Goal: Information Seeking & Learning: Learn about a topic

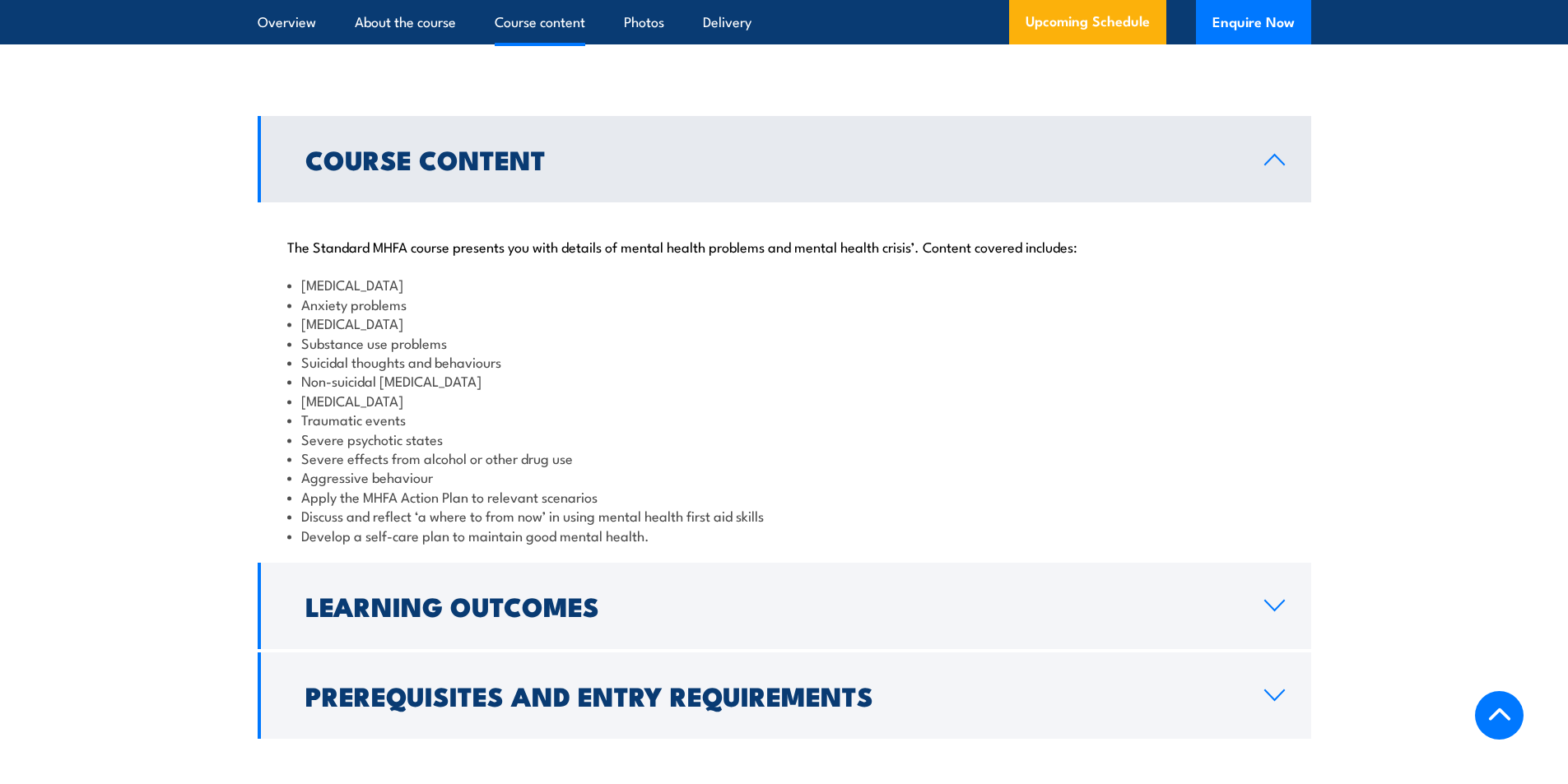
scroll to position [1646, 0]
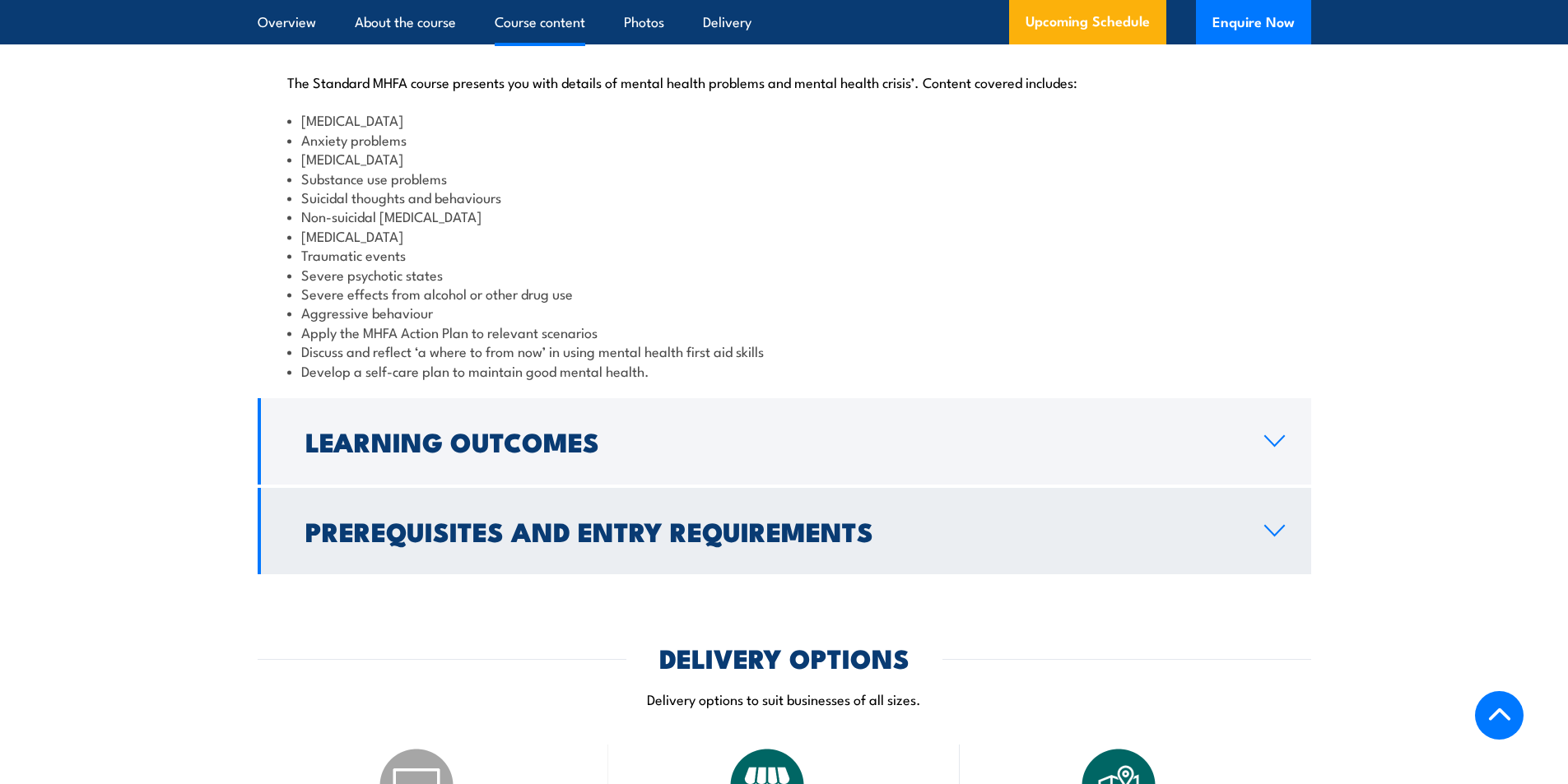
click at [1260, 574] on link "Prerequisites and Entry Requirements" at bounding box center [784, 531] width 1053 height 86
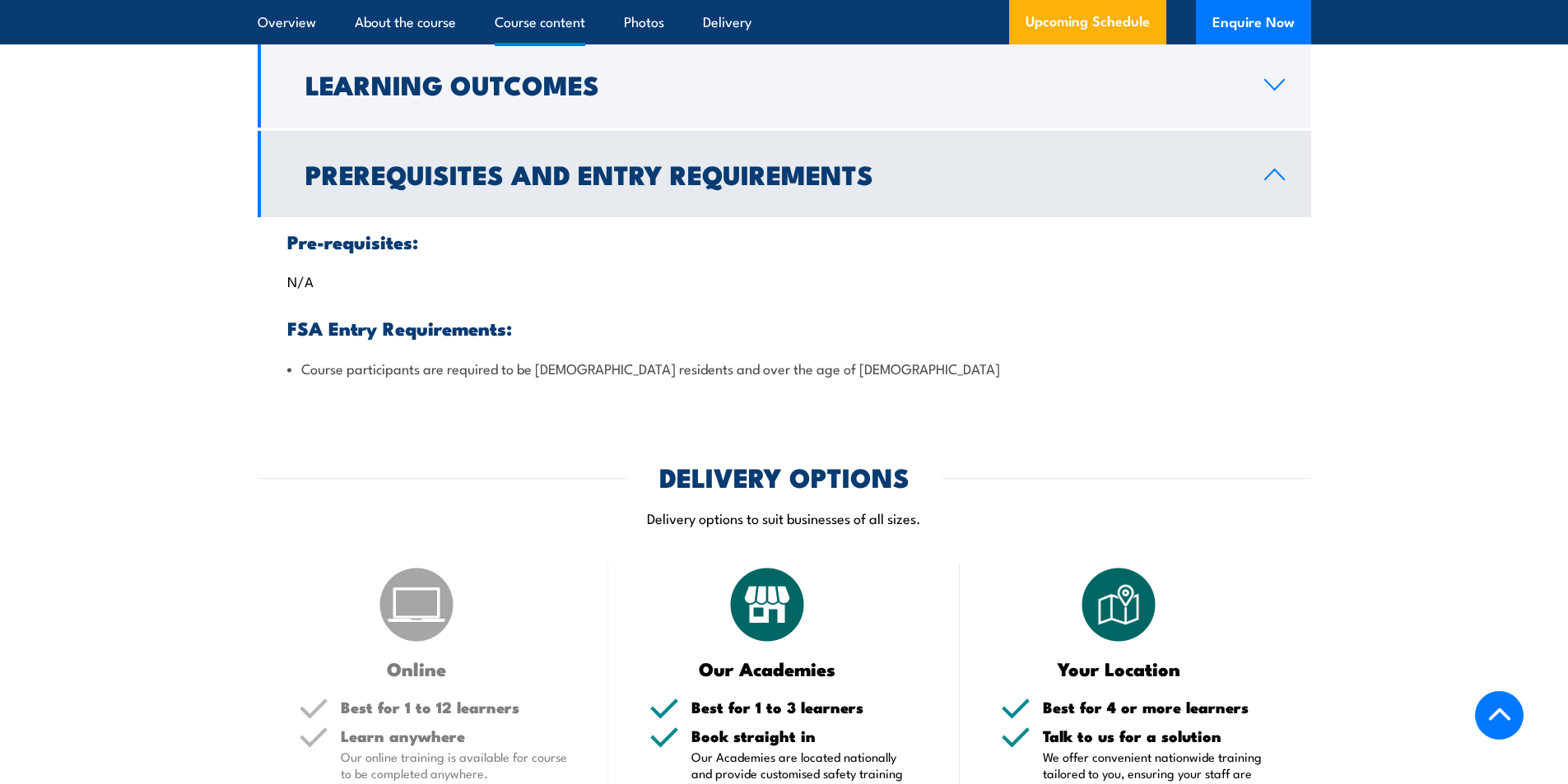
scroll to position [1481, 0]
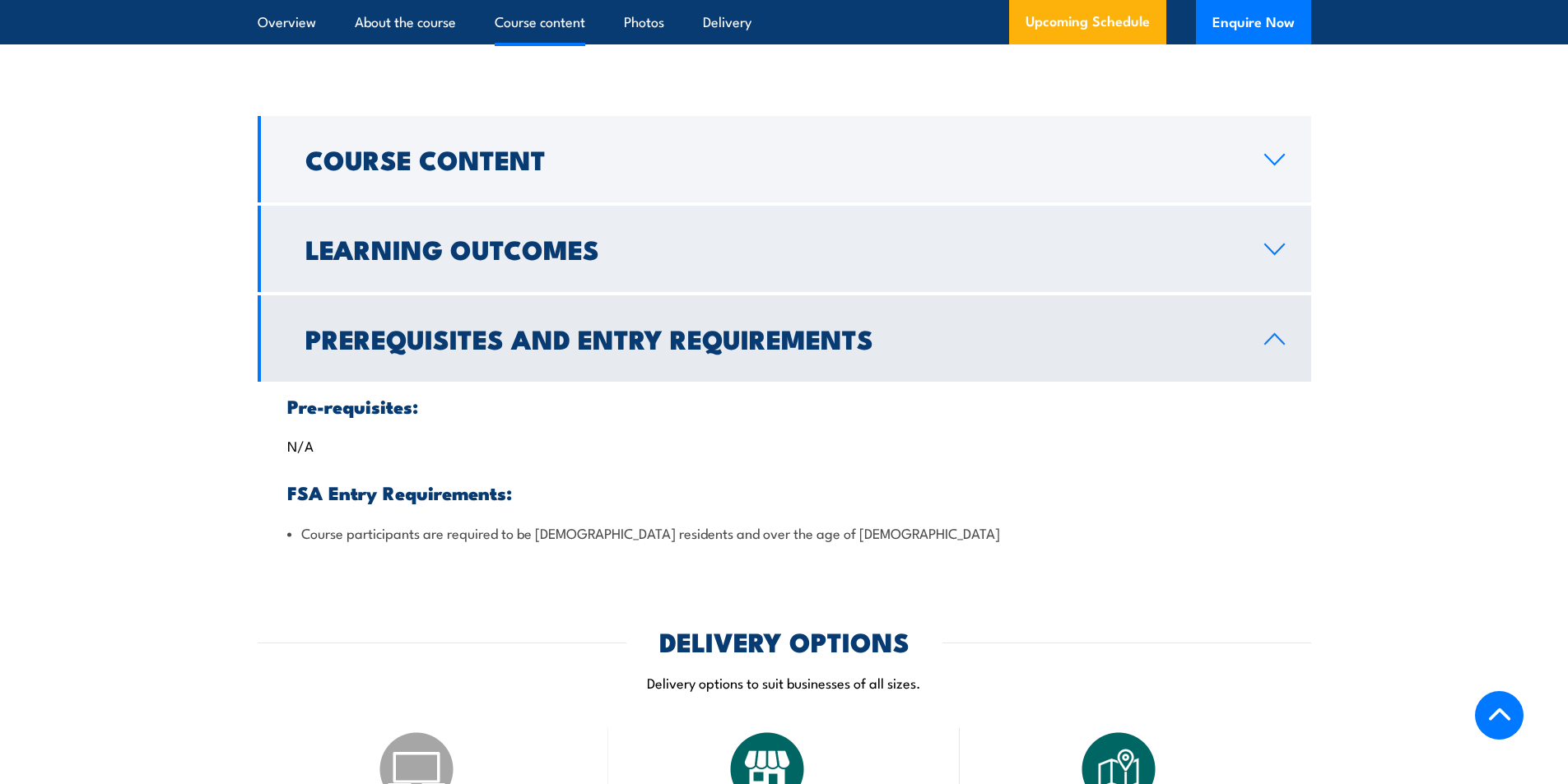
click at [1237, 260] on h2 "Learning Outcomes" at bounding box center [771, 248] width 932 height 23
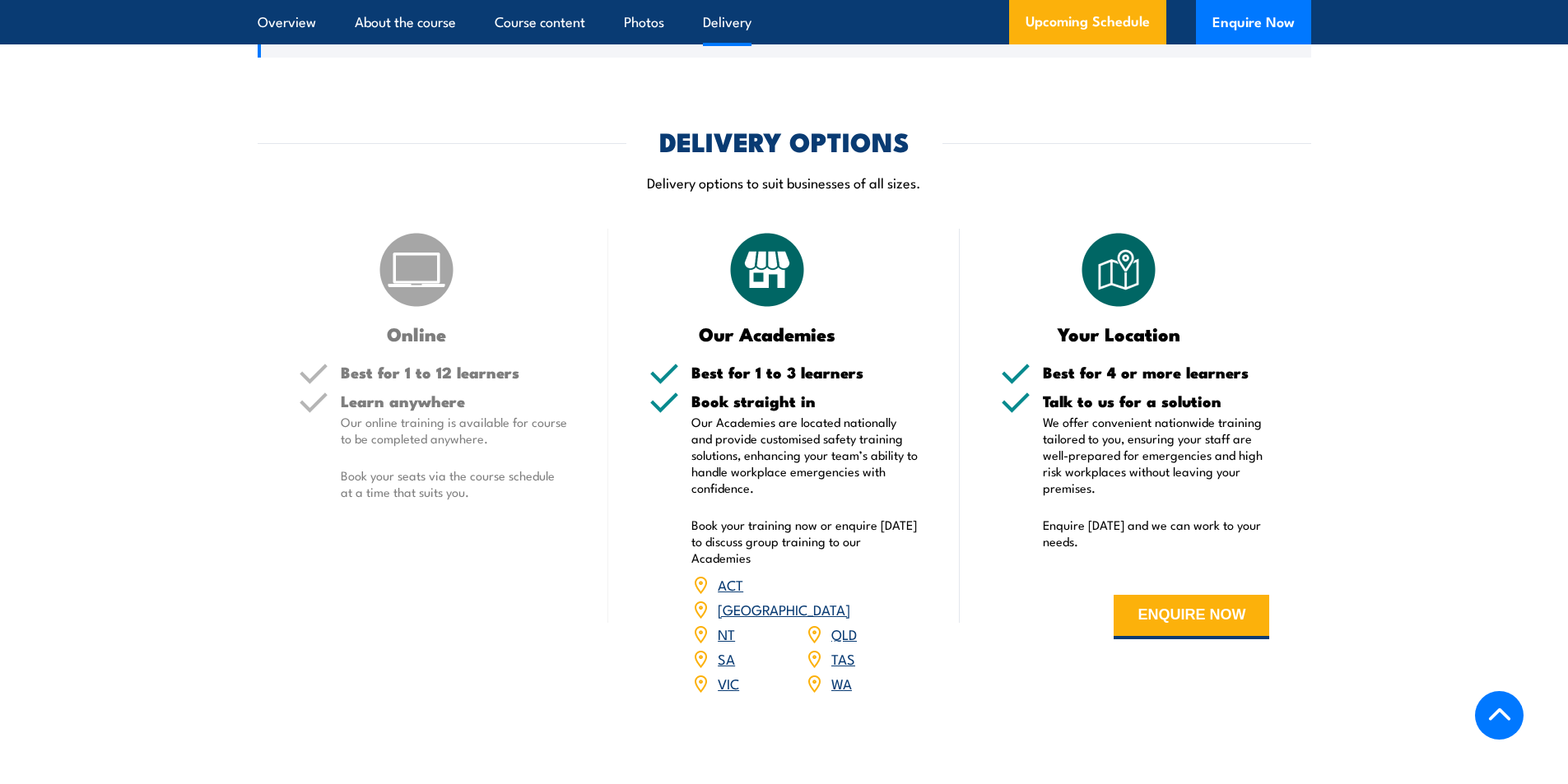
scroll to position [1564, 0]
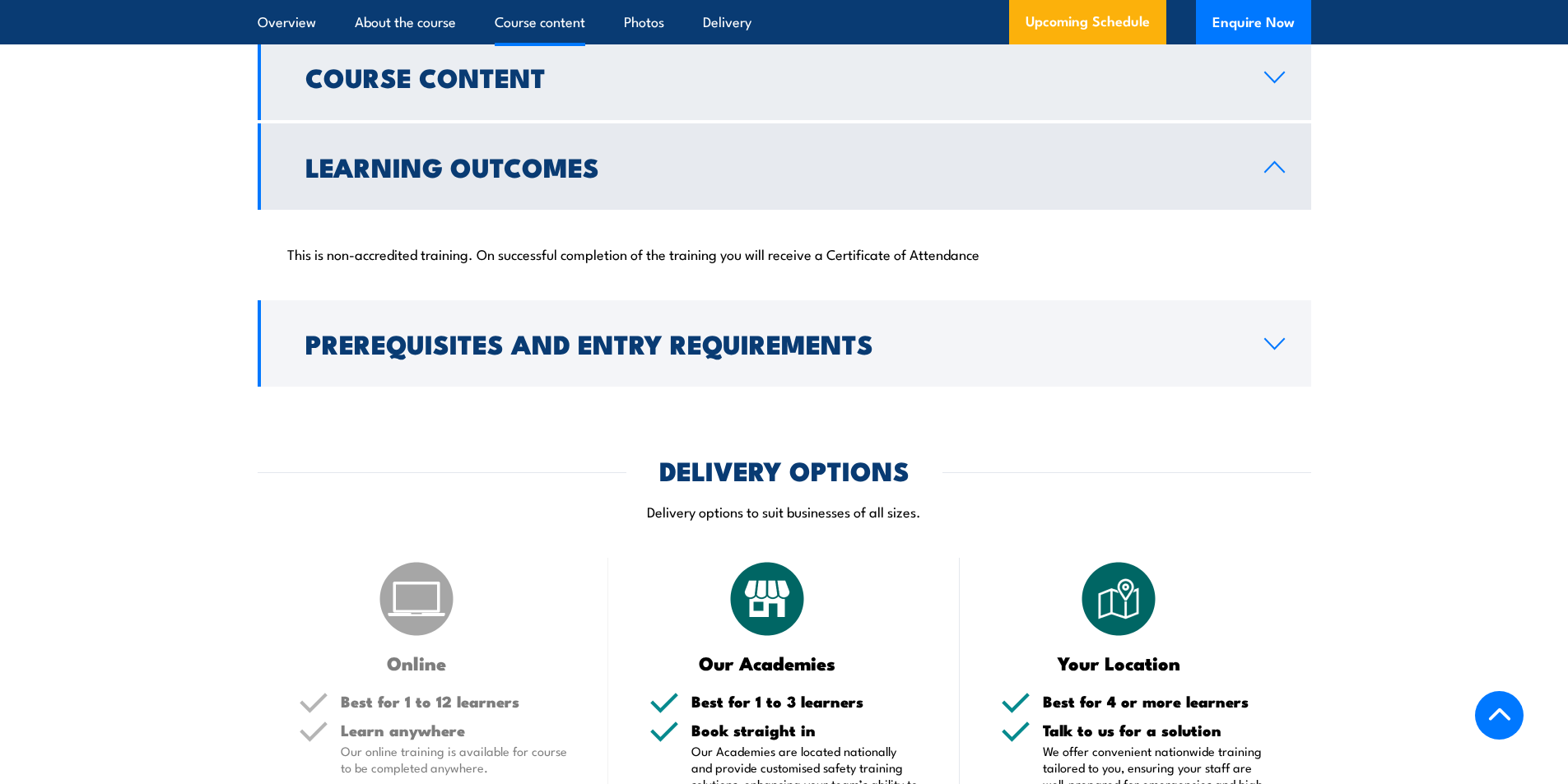
click at [536, 88] on h2 "Course Content" at bounding box center [771, 76] width 932 height 23
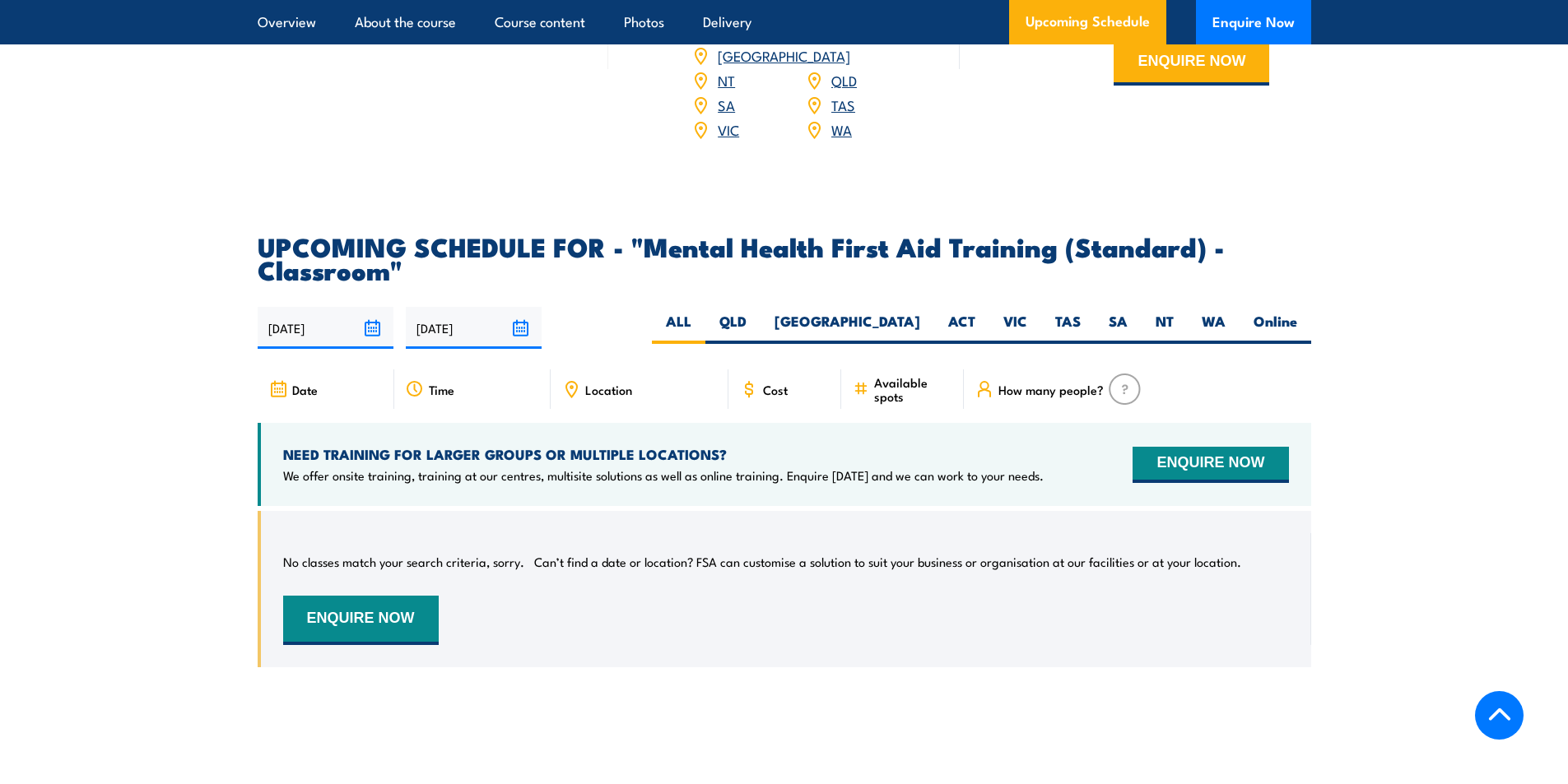
scroll to position [2880, 0]
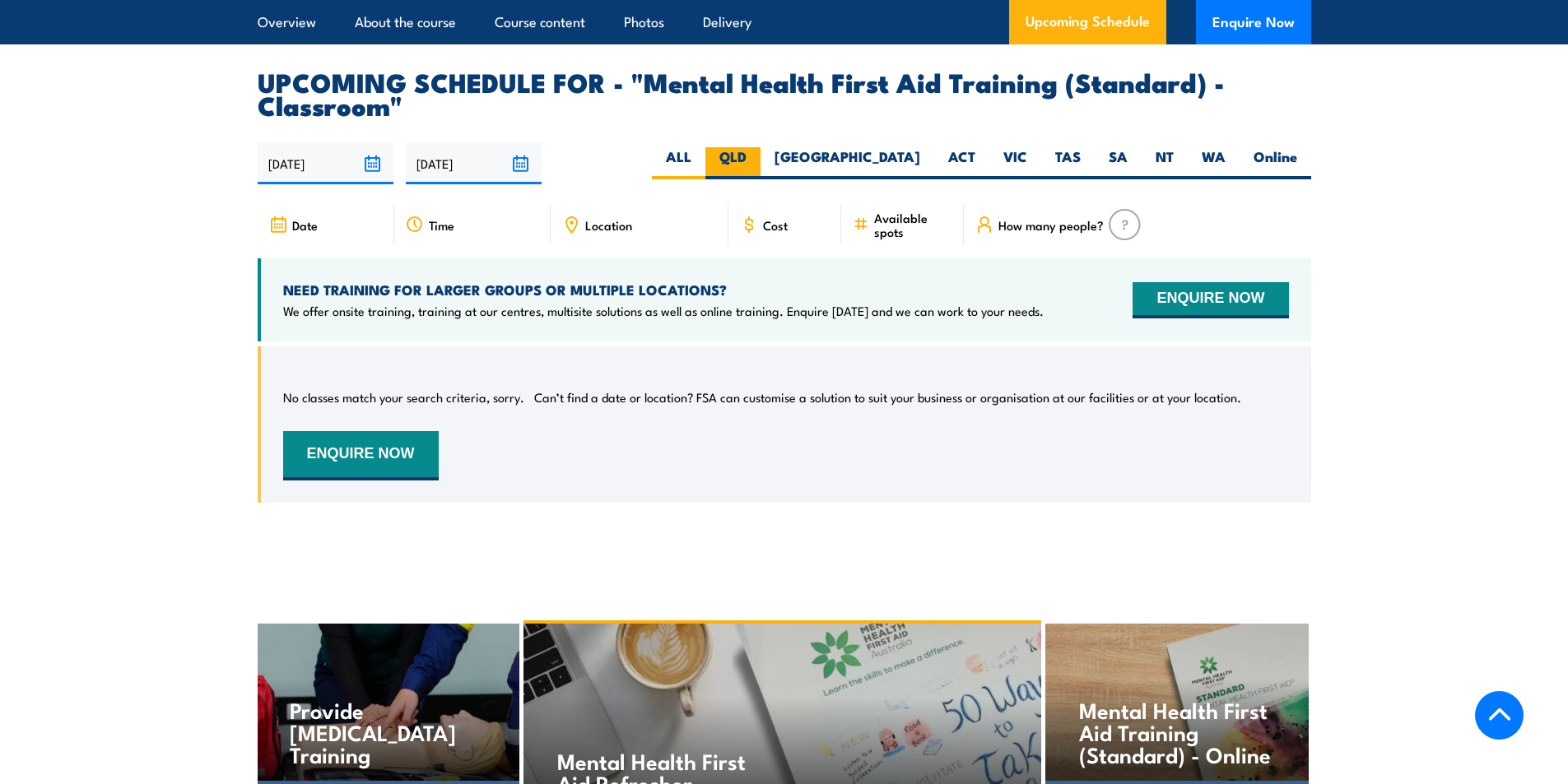
click at [760, 165] on label "QLD" at bounding box center [733, 163] width 55 height 32
click at [757, 158] on input "QLD" at bounding box center [751, 152] width 11 height 11
radio input "true"
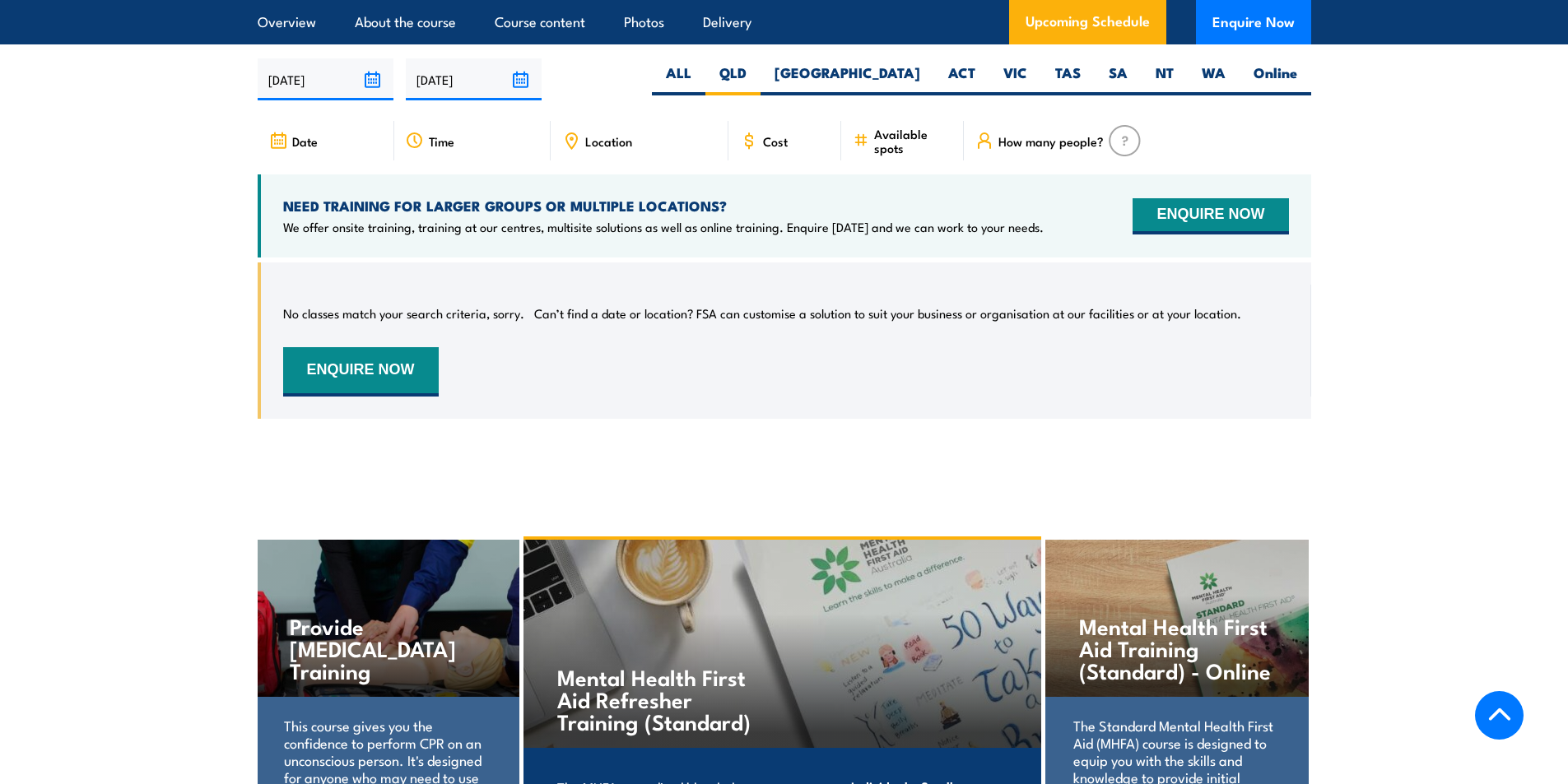
scroll to position [3129, 0]
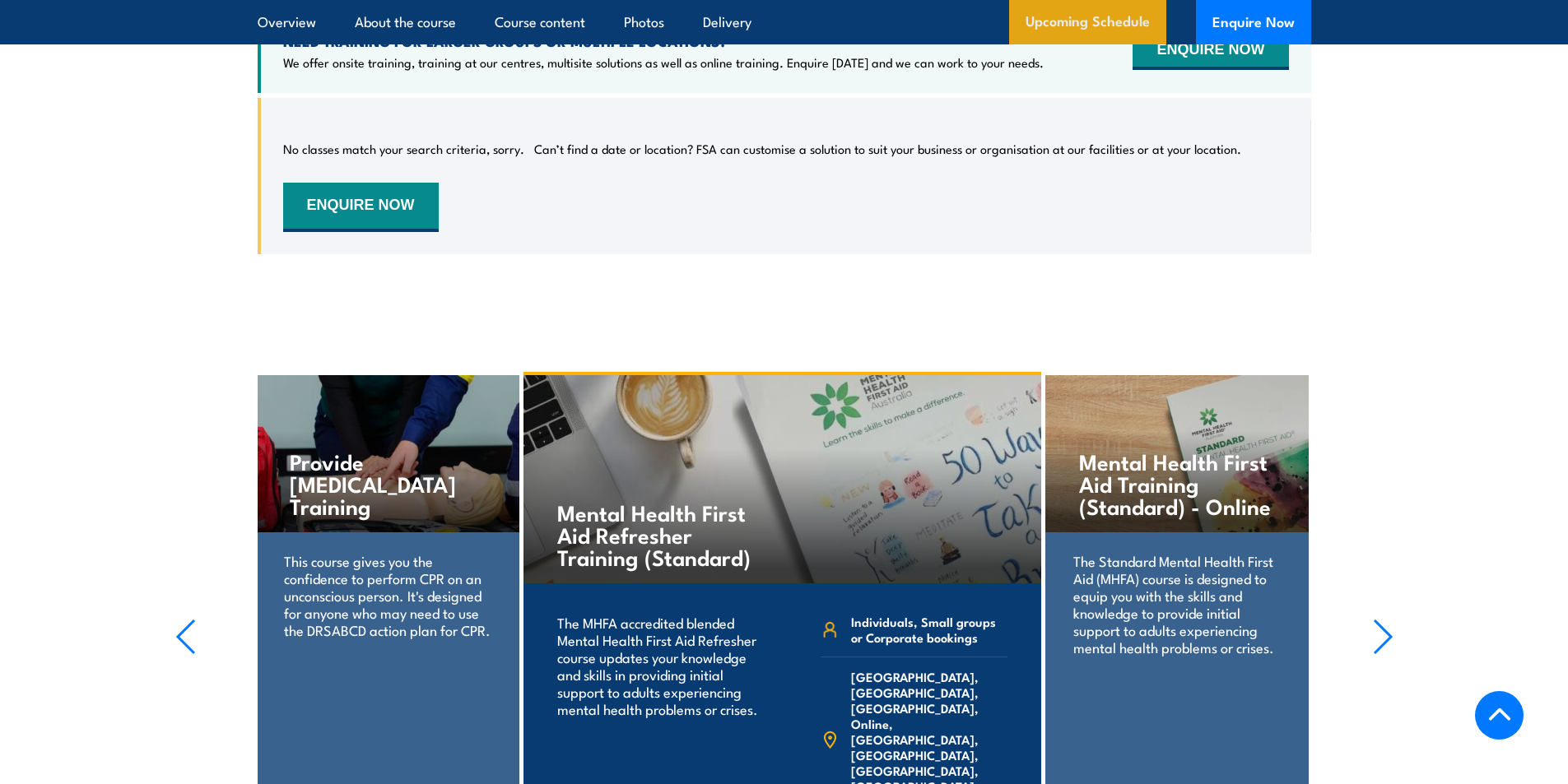
click at [1086, 20] on link "Upcoming Schedule" at bounding box center [1088, 22] width 157 height 44
